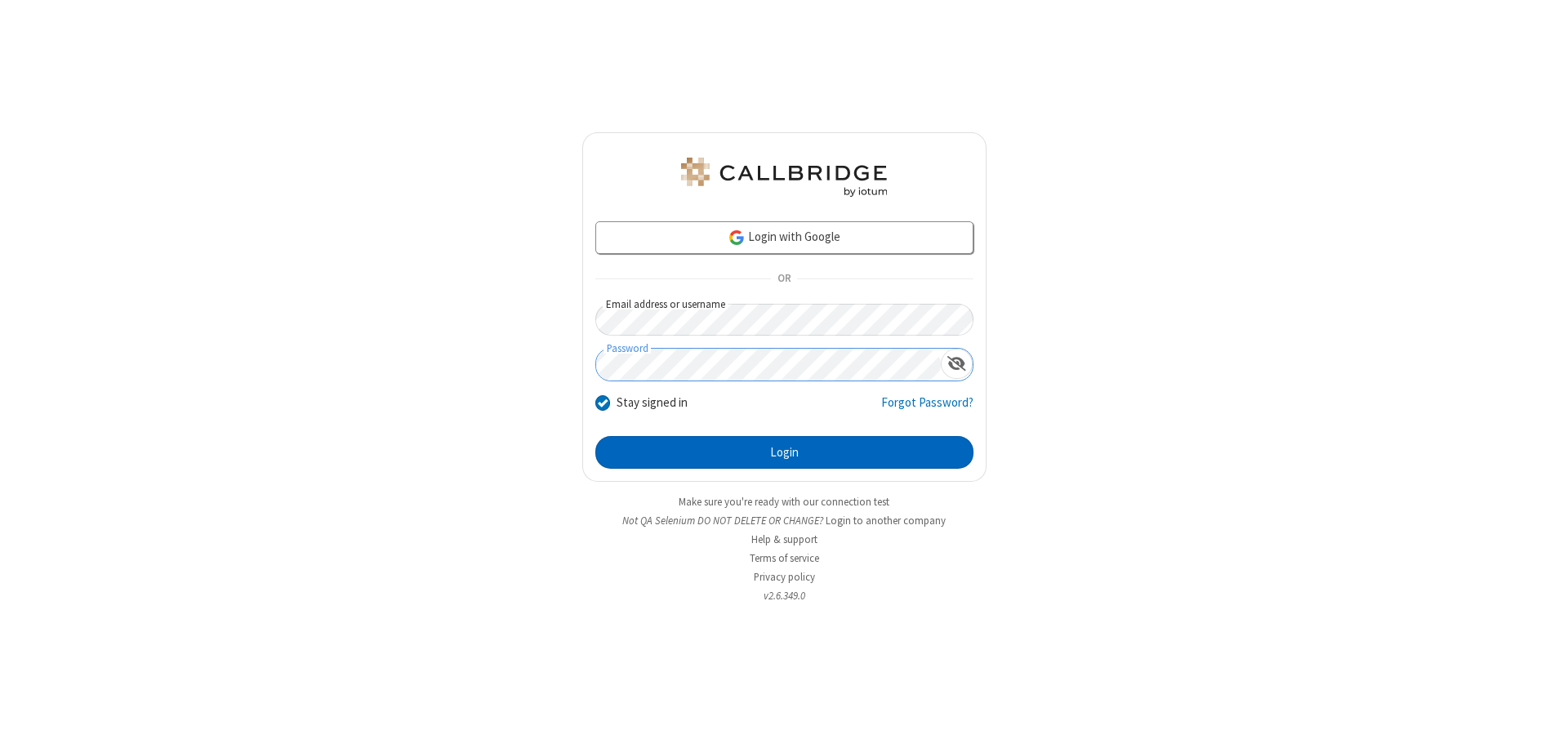
click at [784, 453] on button "Login" at bounding box center [784, 452] width 378 height 32
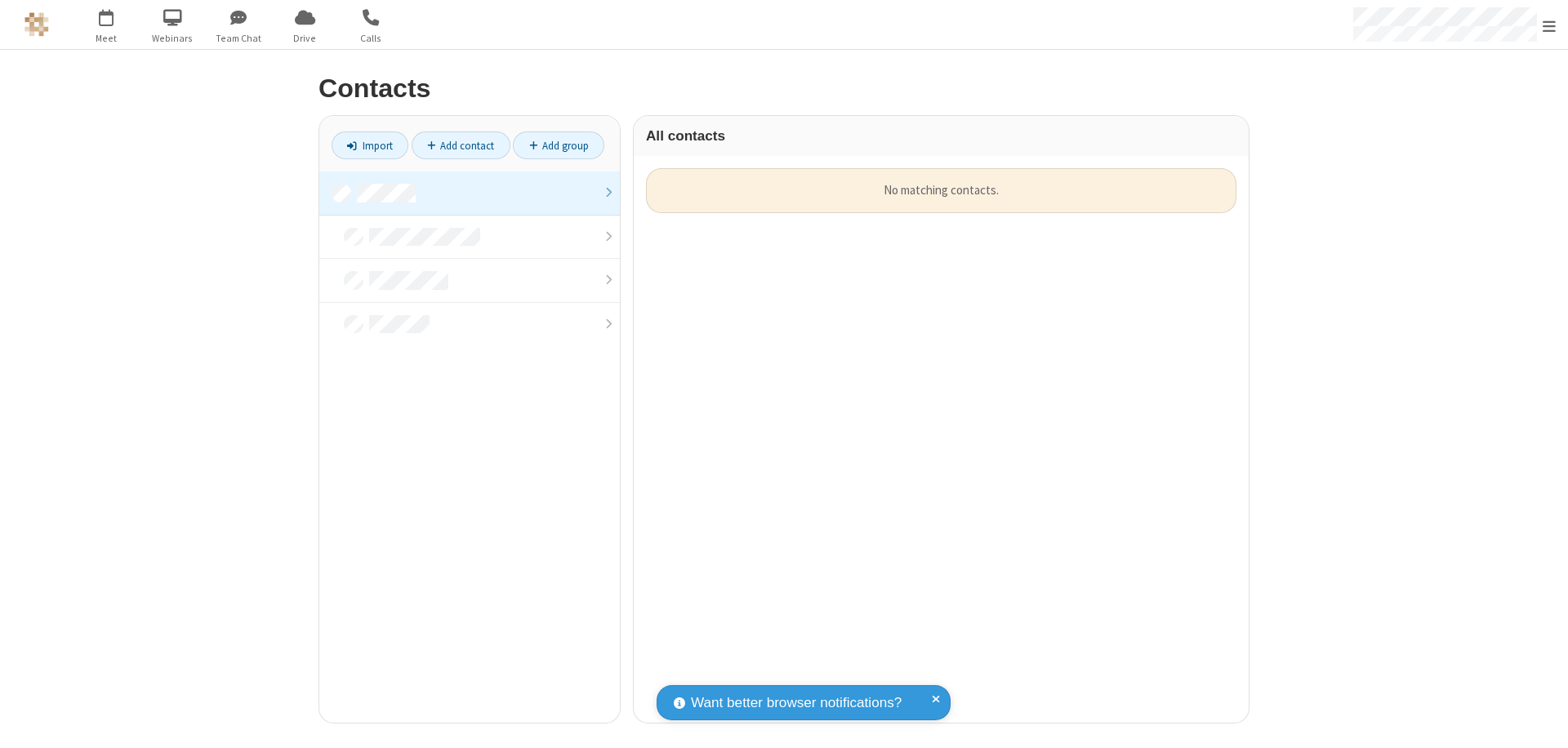
scroll to position [554, 602]
click at [470, 193] on link at bounding box center [469, 193] width 300 height 44
click at [461, 146] on link "Add contact" at bounding box center [461, 146] width 98 height 28
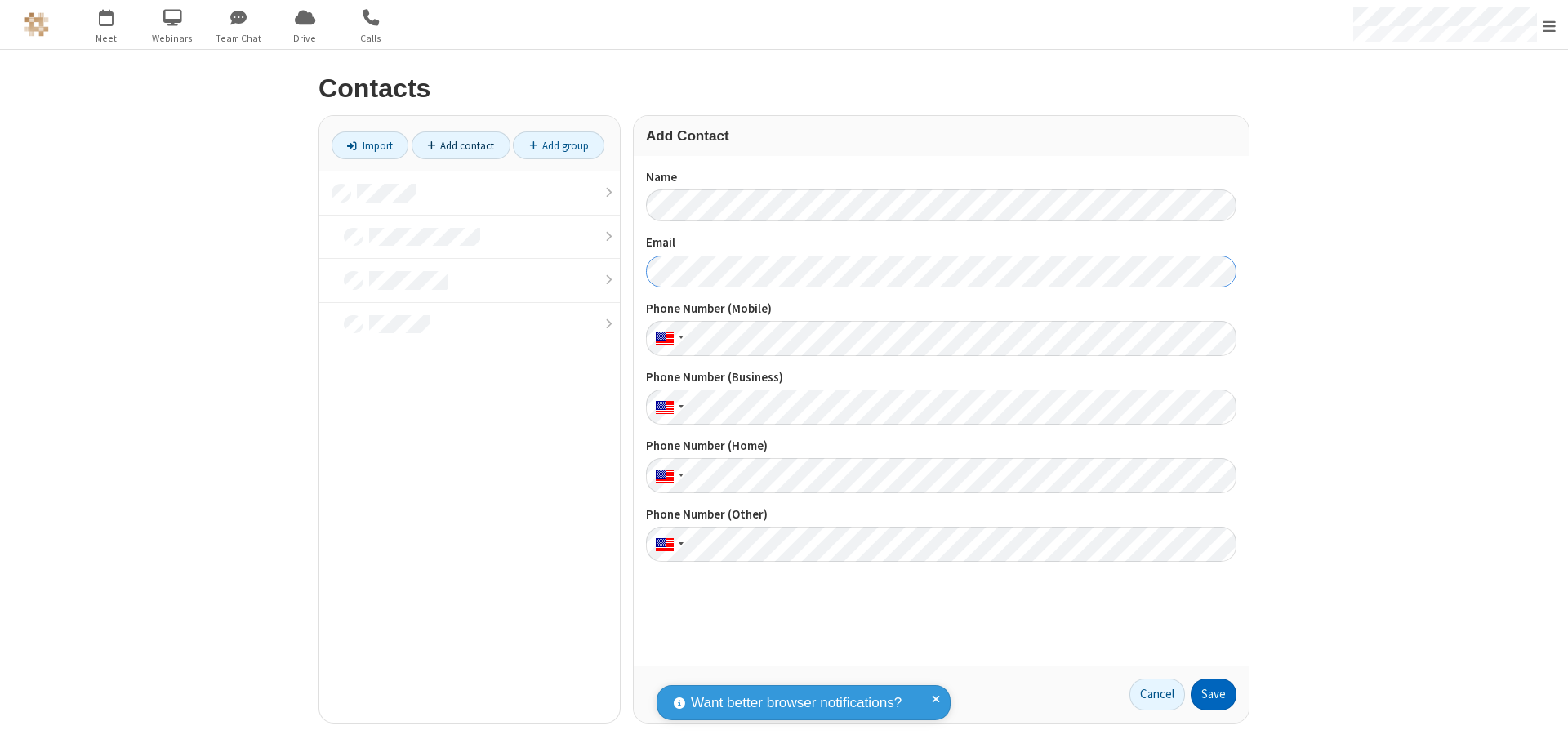
click at [1214, 694] on button "Save" at bounding box center [1213, 694] width 45 height 32
